Goal: Transaction & Acquisition: Purchase product/service

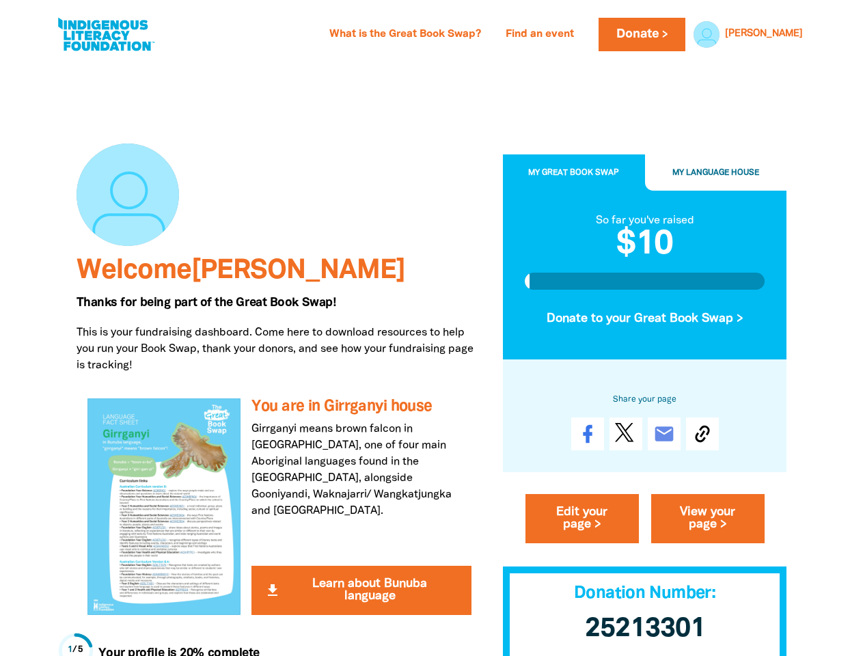
click at [431, 328] on p "This is your fundraising dashboard. Come here to download resources to help you…" at bounding box center [279, 348] width 406 height 49
click at [783, 34] on link "[PERSON_NAME]" at bounding box center [764, 34] width 78 height 10
click at [574, 173] on span "My Great Book Swap" at bounding box center [573, 173] width 91 height 8
click at [716, 173] on span "My Language House" at bounding box center [715, 173] width 87 height 8
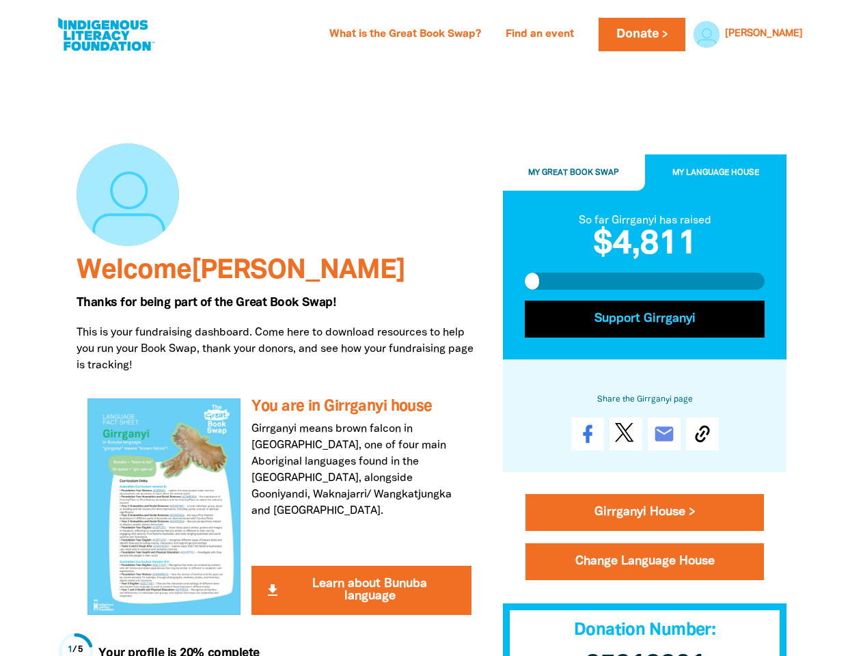
click at [645, 319] on button "Support Girrganyi" at bounding box center [644, 318] width 240 height 37
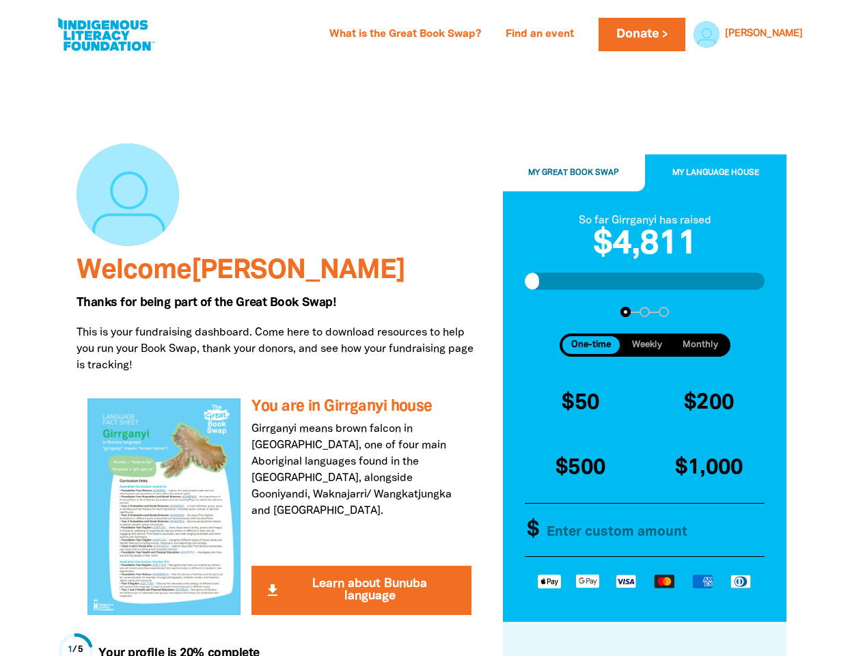
click at [702, 434] on div "$50 $200 $500 $1,000 Other Amount $" at bounding box center [644, 466] width 251 height 189
